Goal: Navigation & Orientation: Find specific page/section

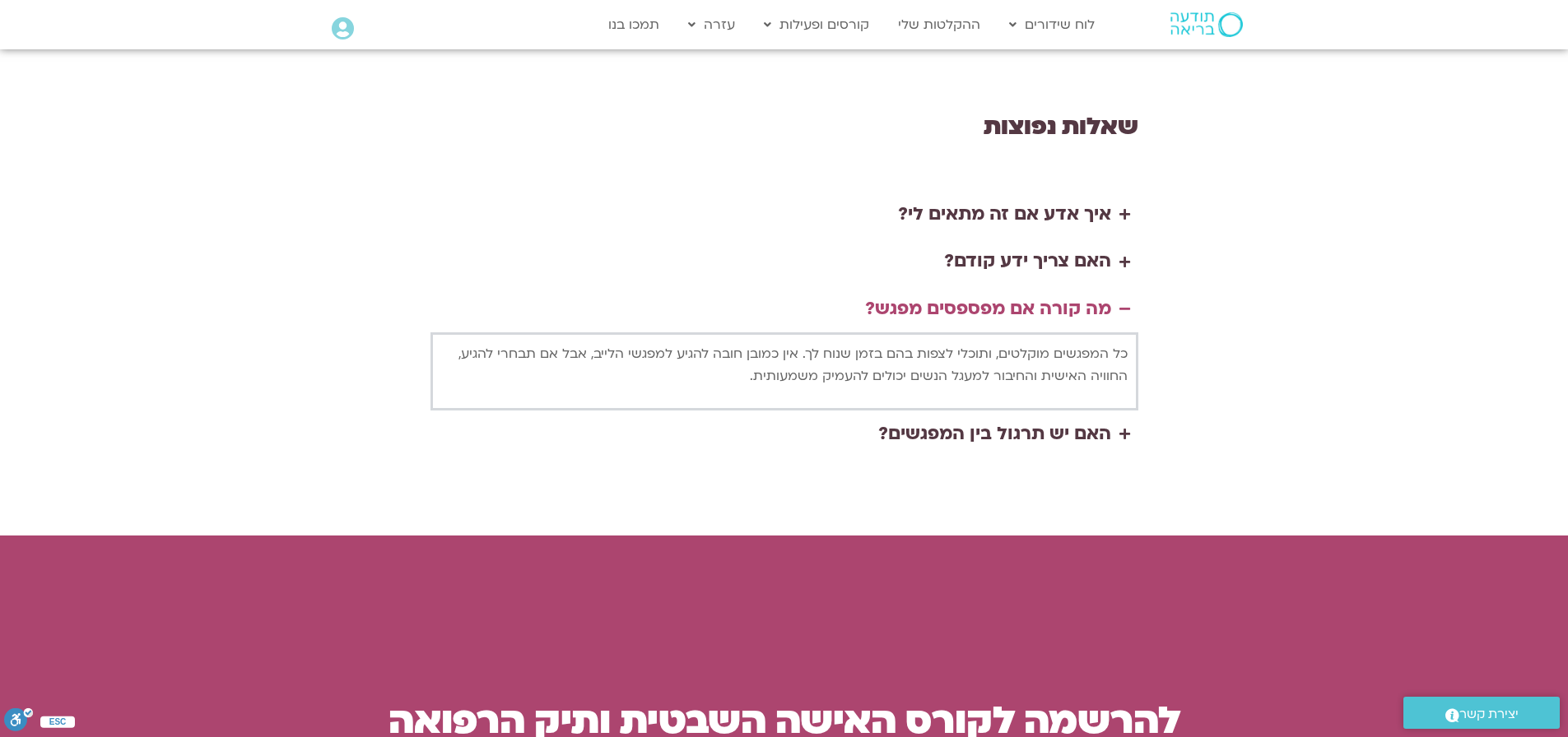
scroll to position [3868, 0]
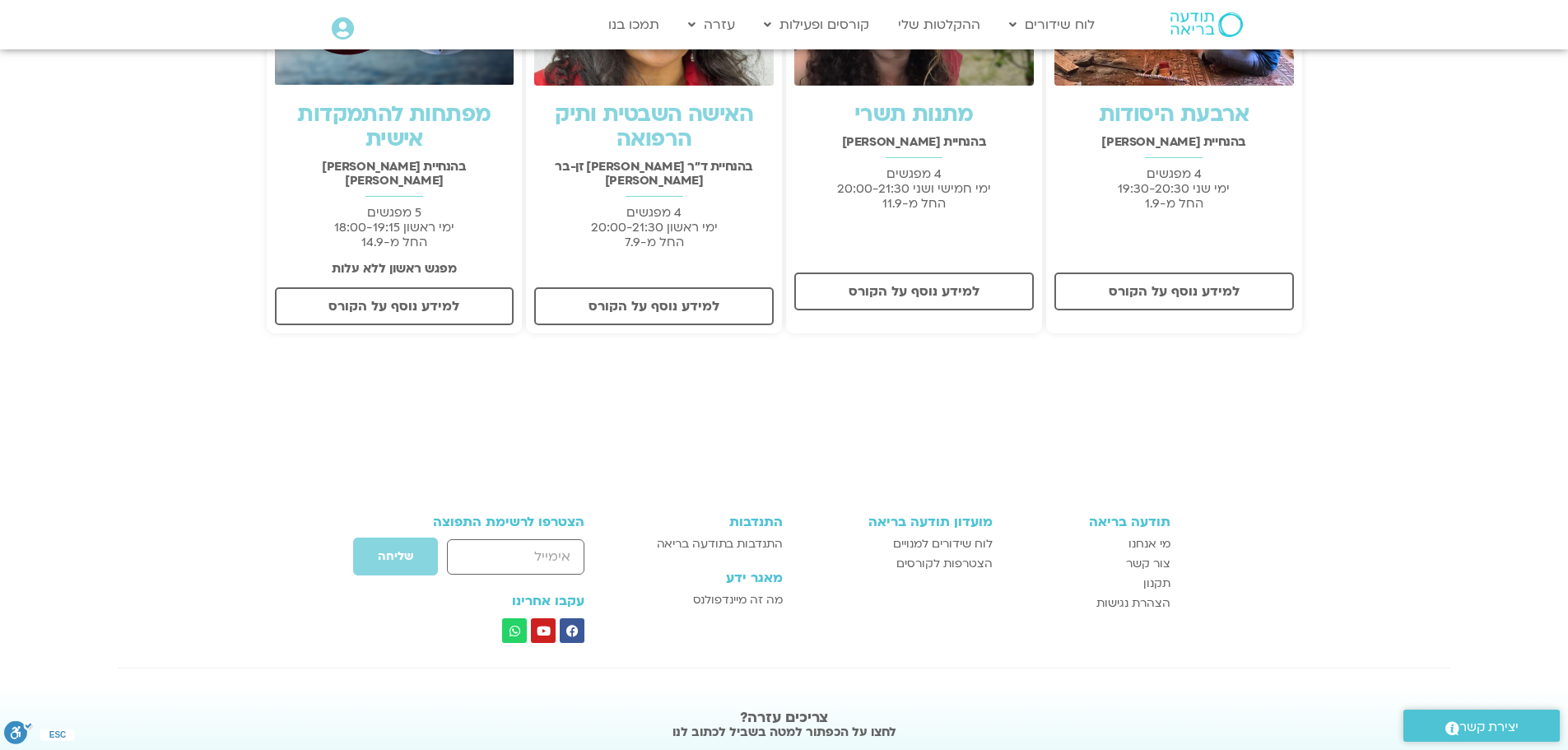
scroll to position [576, 0]
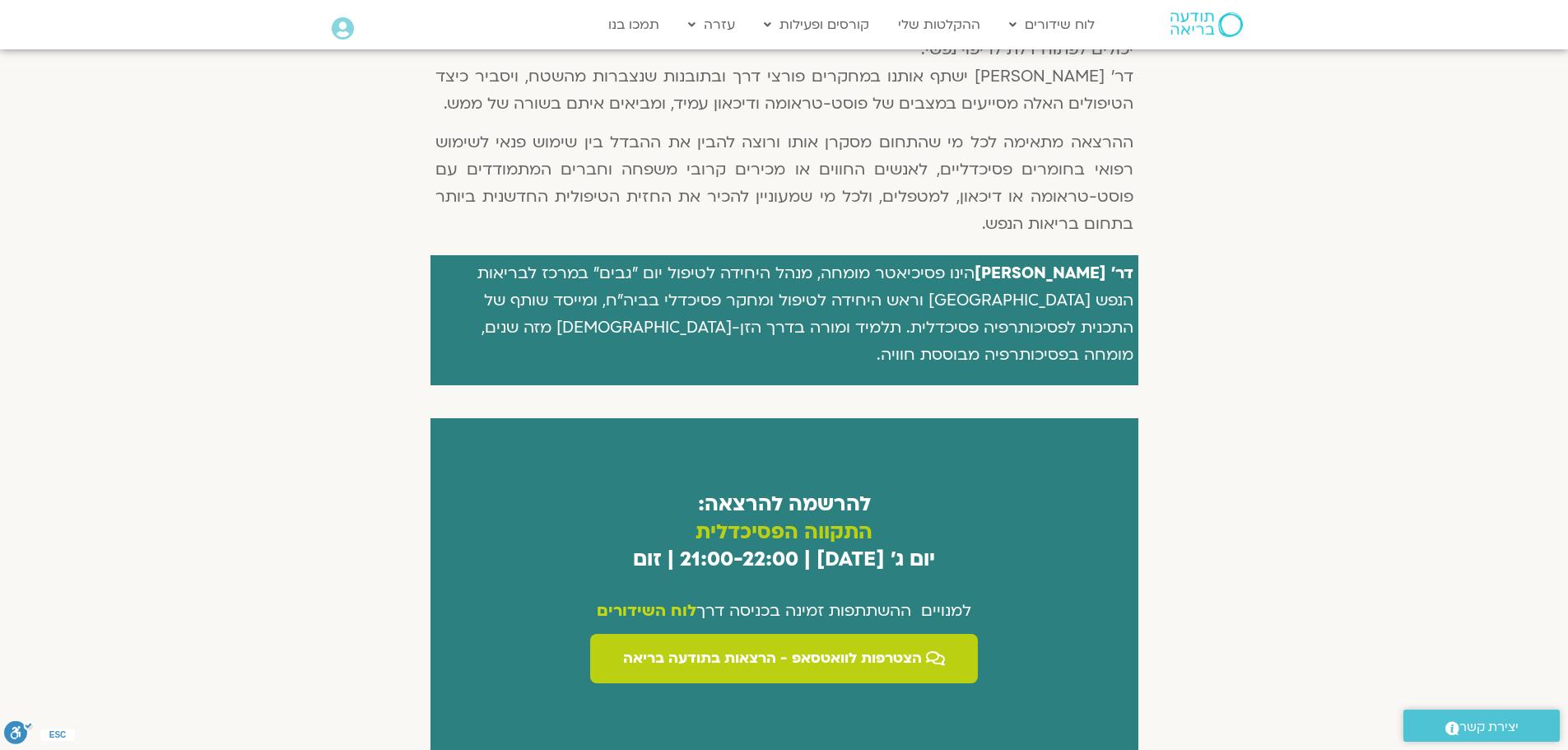
scroll to position [741, 0]
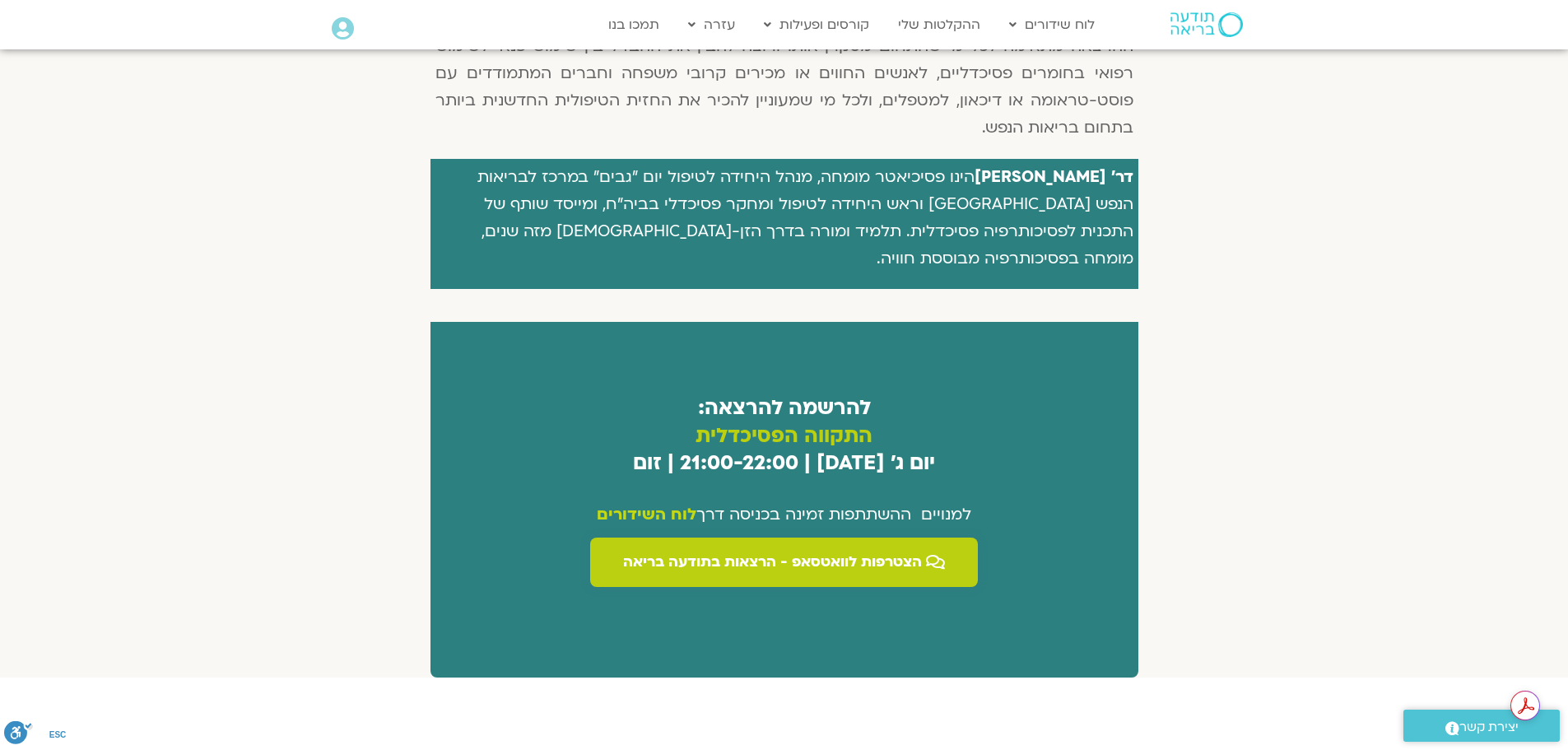
click at [711, 554] on span "הצטרפות לוואטסאפ - הרצאות בתודעה בריאה" at bounding box center [773, 562] width 299 height 17
